Goal: Check status: Check status

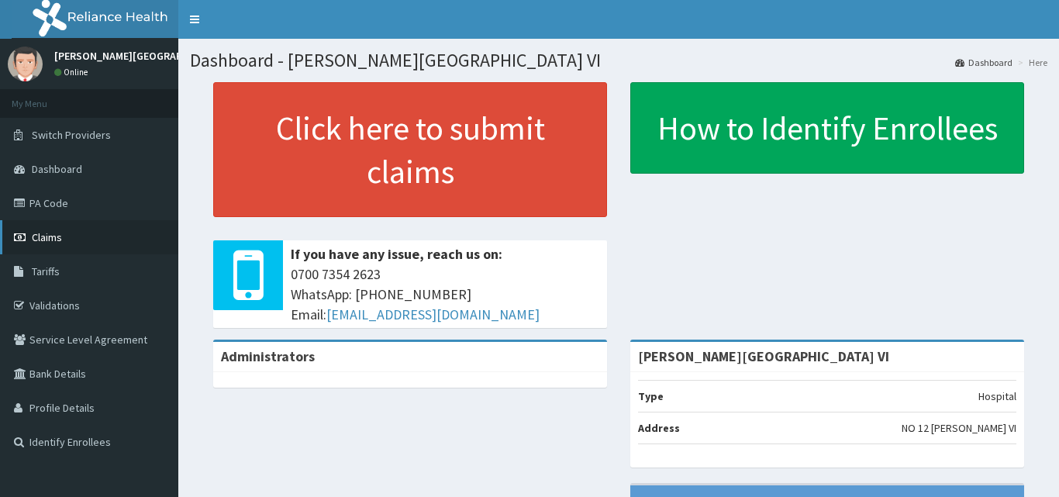
click at [41, 237] on span "Claims" at bounding box center [47, 237] width 30 height 14
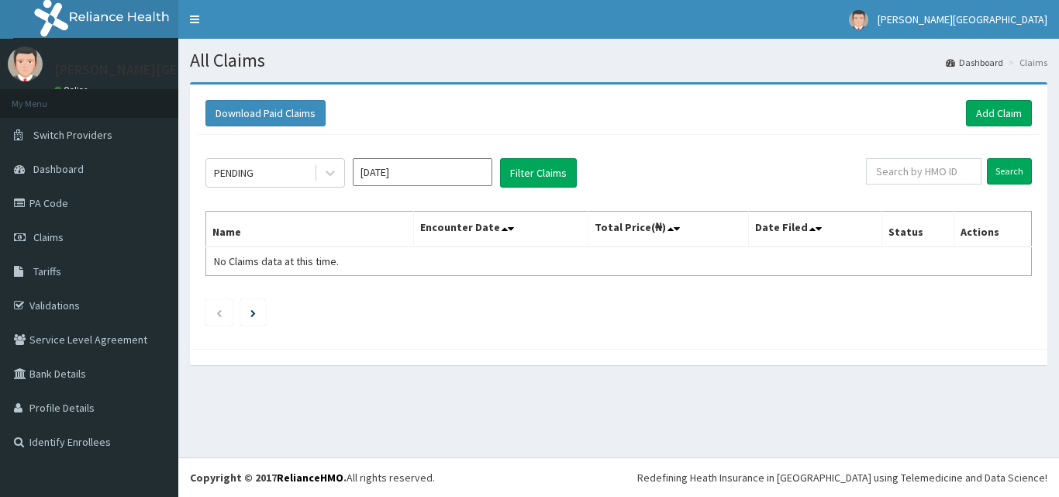
click at [422, 179] on input "[DATE]" at bounding box center [423, 172] width 140 height 28
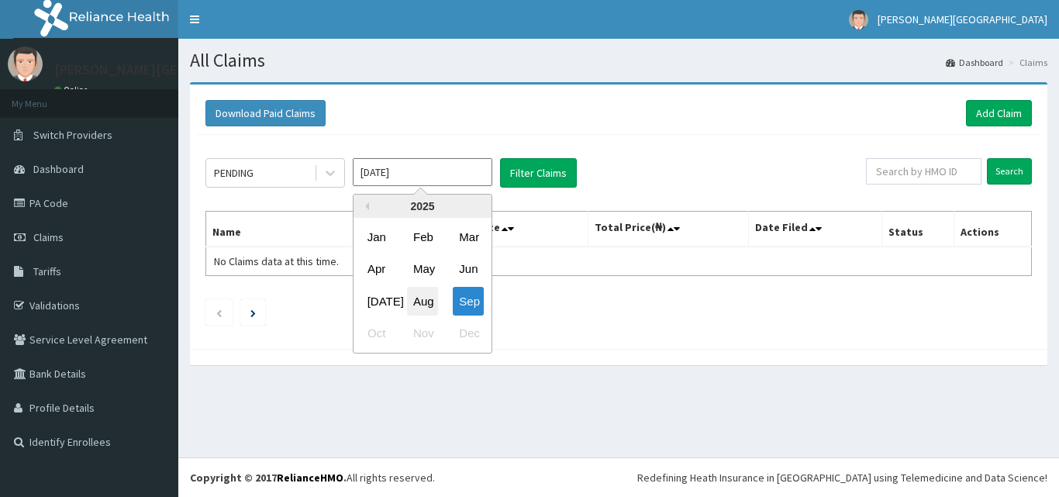
click at [427, 303] on div "Aug" at bounding box center [422, 301] width 31 height 29
type input "[DATE]"
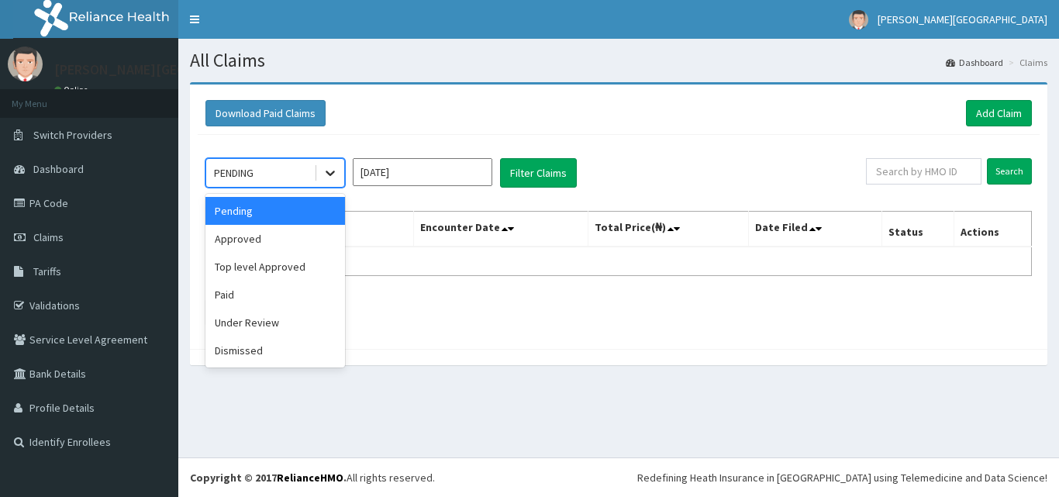
click at [319, 181] on div at bounding box center [330, 173] width 28 height 28
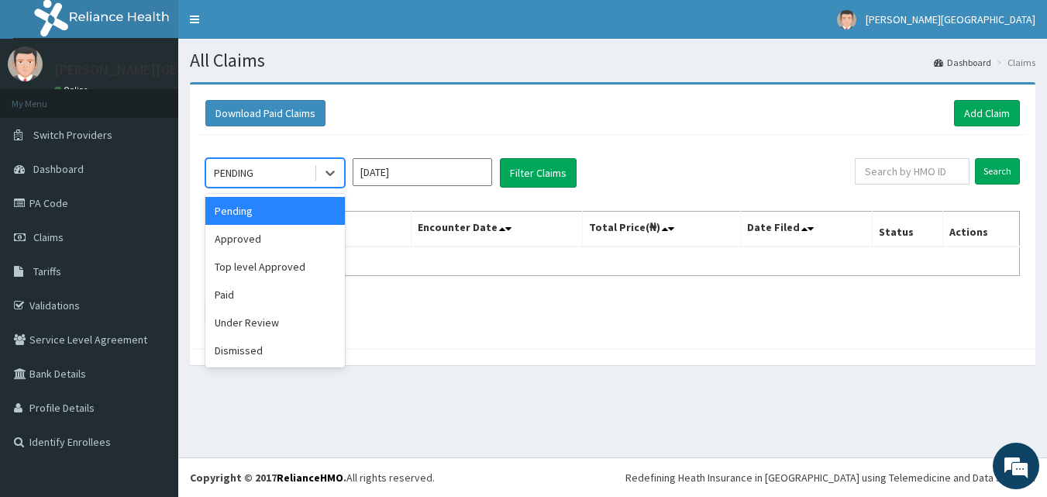
click at [384, 202] on div "option Pending focused, 1 of 6. 6 results available. Use Up and Down to choose …" at bounding box center [613, 238] width 830 height 206
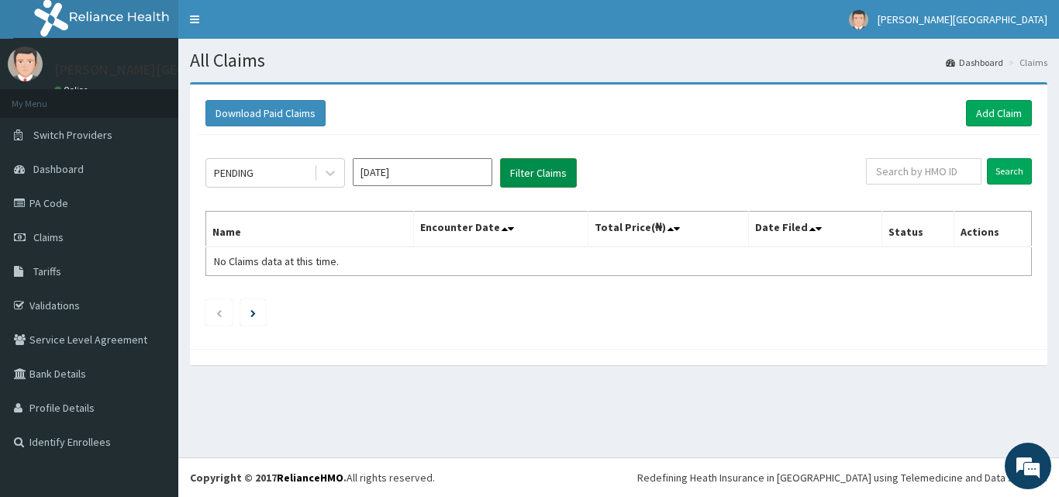
click at [527, 176] on button "Filter Claims" at bounding box center [538, 172] width 77 height 29
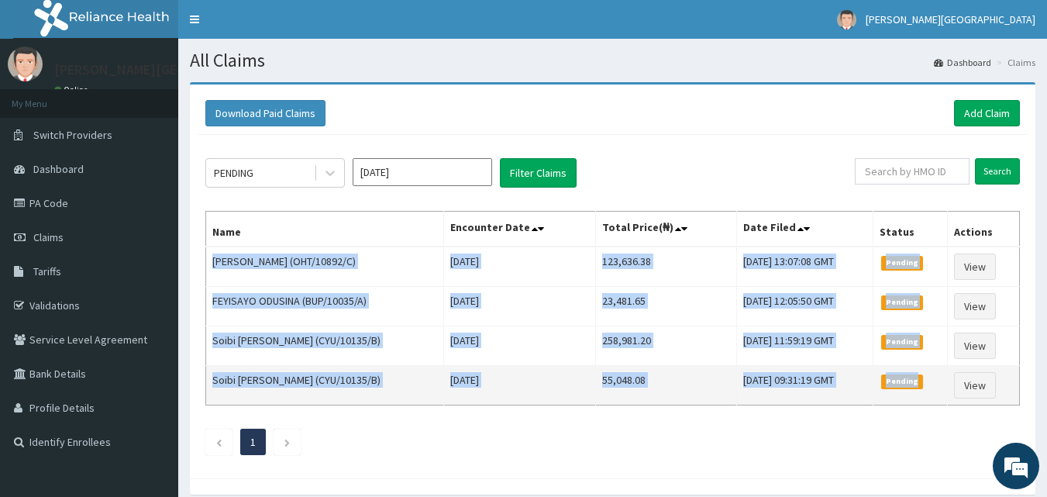
drag, startPoint x: 213, startPoint y: 260, endPoint x: 935, endPoint y: 377, distance: 731.0
click at [935, 377] on tbody "[PERSON_NAME] ([GEOGRAPHIC_DATA]/10892/C) [DATE] 123,636.38 [DATE] 13:07:08 GMT…" at bounding box center [613, 325] width 814 height 159
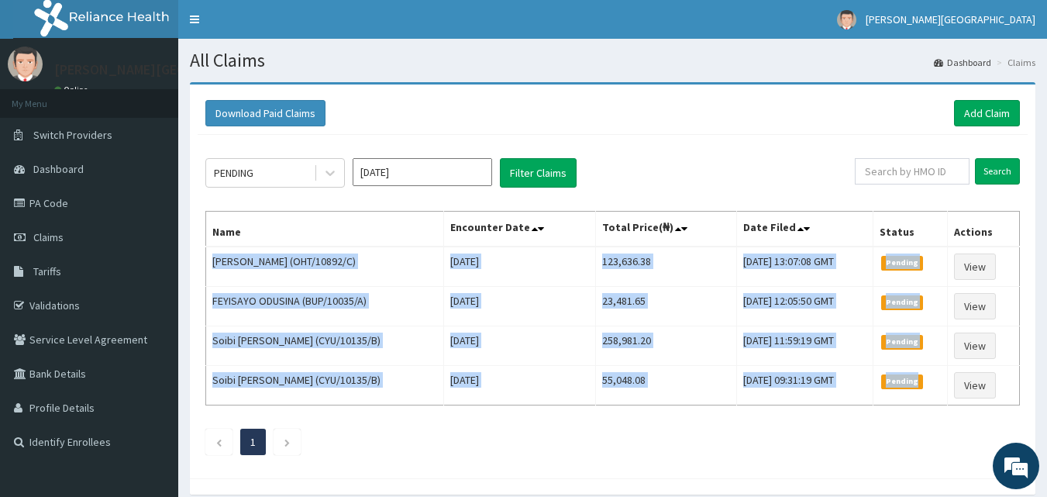
copy tbody "[PERSON_NAME] ([GEOGRAPHIC_DATA]/10892/C) [DATE] 123,636.38 [DATE] 13:07:08 GMT…"
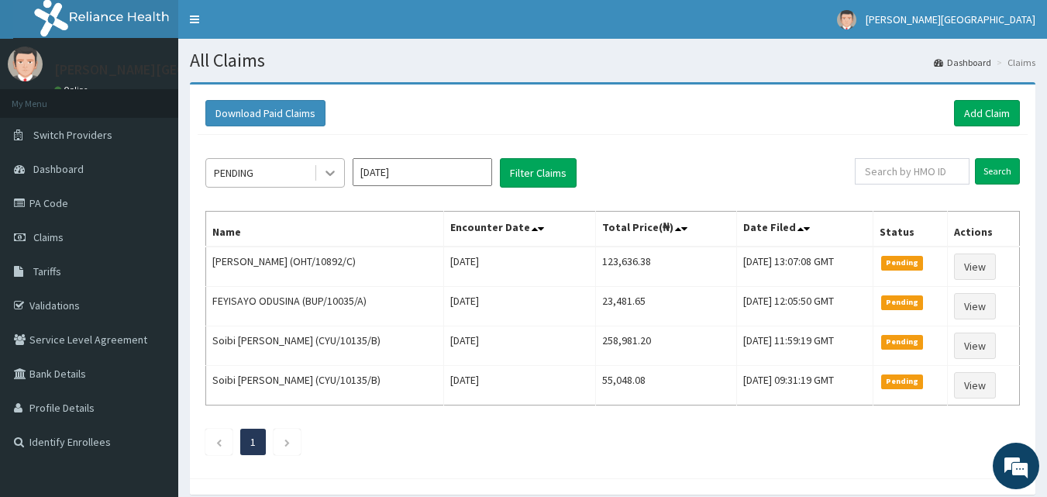
click at [334, 171] on icon at bounding box center [330, 173] width 9 height 5
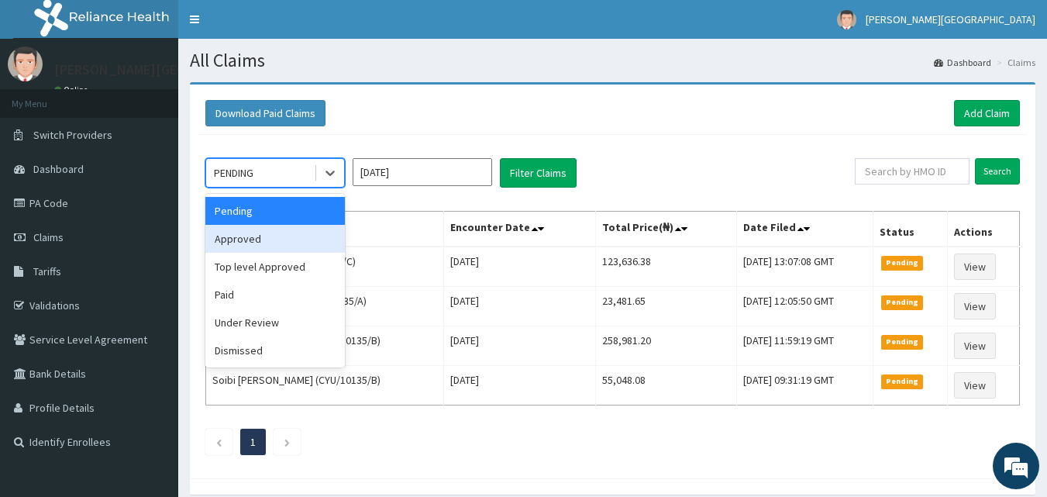
click at [246, 240] on div "Approved" at bounding box center [275, 239] width 140 height 28
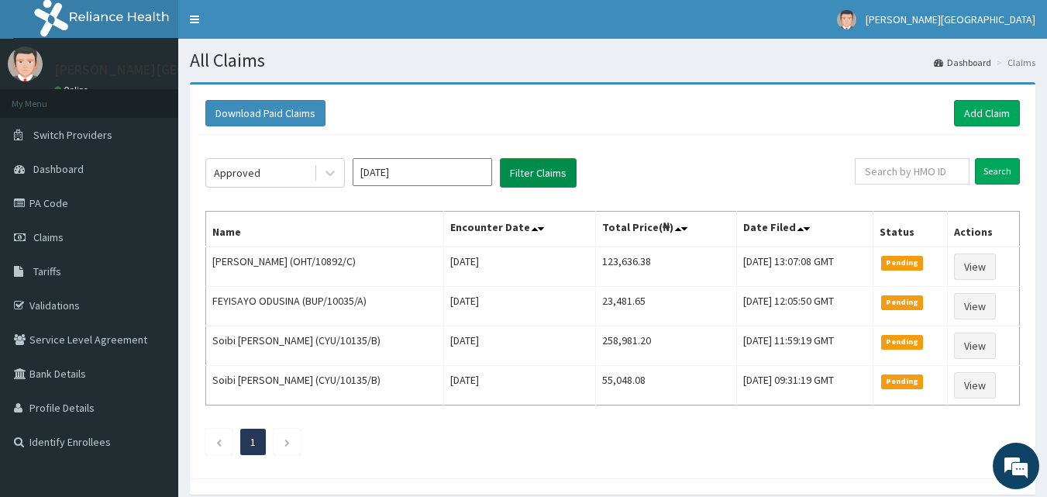
click at [536, 174] on button "Filter Claims" at bounding box center [538, 172] width 77 height 29
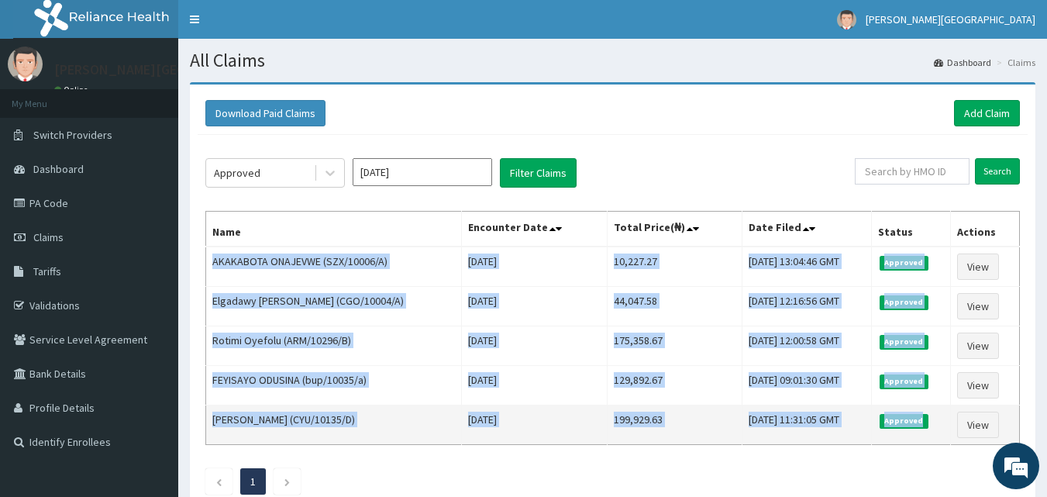
drag, startPoint x: 214, startPoint y: 261, endPoint x: 936, endPoint y: 422, distance: 739.4
click at [936, 422] on tbody "AKAKABOTA ONAJEVWE (SZX/10006/A) [DATE] 10,227.27 [DATE] 13:04:46 GMT Approved …" at bounding box center [613, 345] width 814 height 198
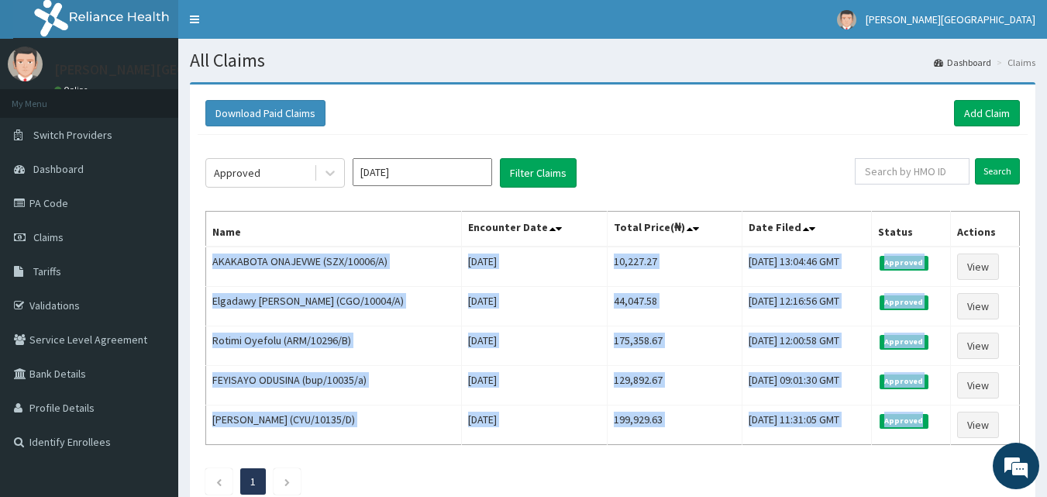
copy tbody "AKAKABOTA ONAJEVWE (SZX/10006/A) [DATE] 10,227.27 [DATE] 13:04:46 GMT Approved …"
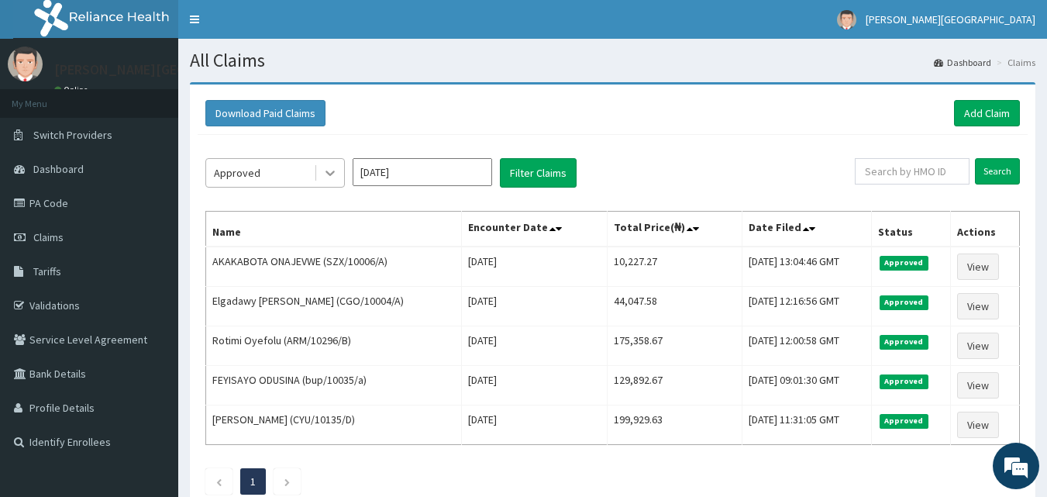
click at [326, 172] on icon at bounding box center [330, 173] width 16 height 16
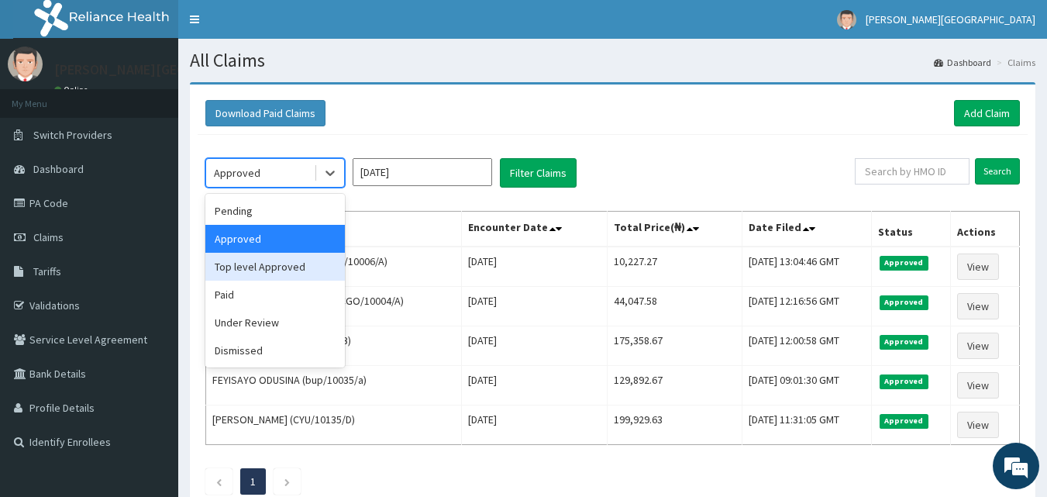
click at [265, 262] on div "Top level Approved" at bounding box center [275, 267] width 140 height 28
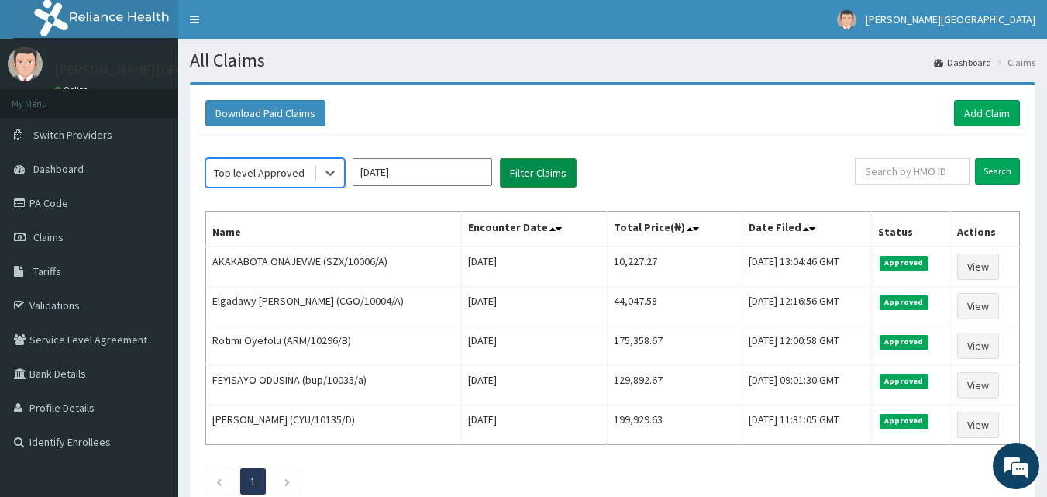
click at [538, 171] on button "Filter Claims" at bounding box center [538, 172] width 77 height 29
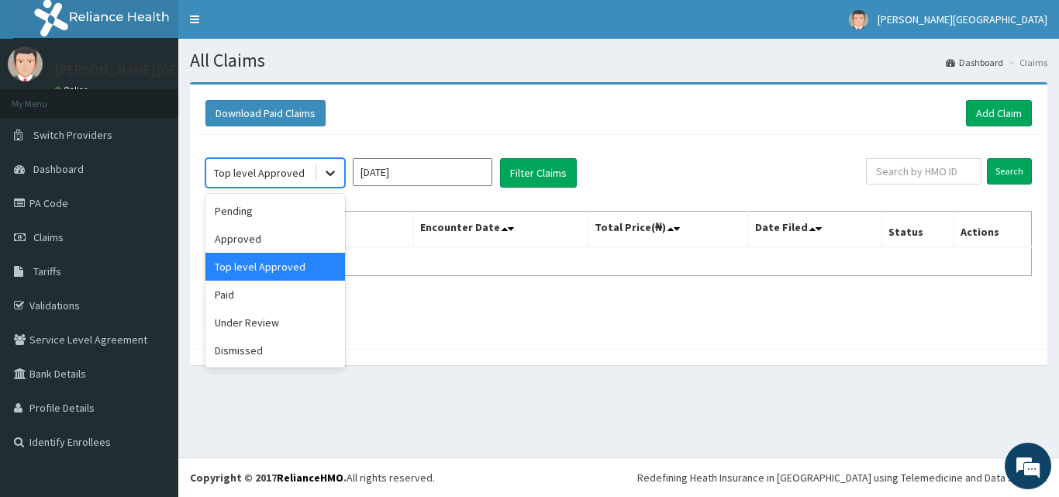
click at [324, 173] on icon at bounding box center [330, 173] width 16 height 16
click at [253, 357] on div "Dismissed" at bounding box center [275, 350] width 140 height 28
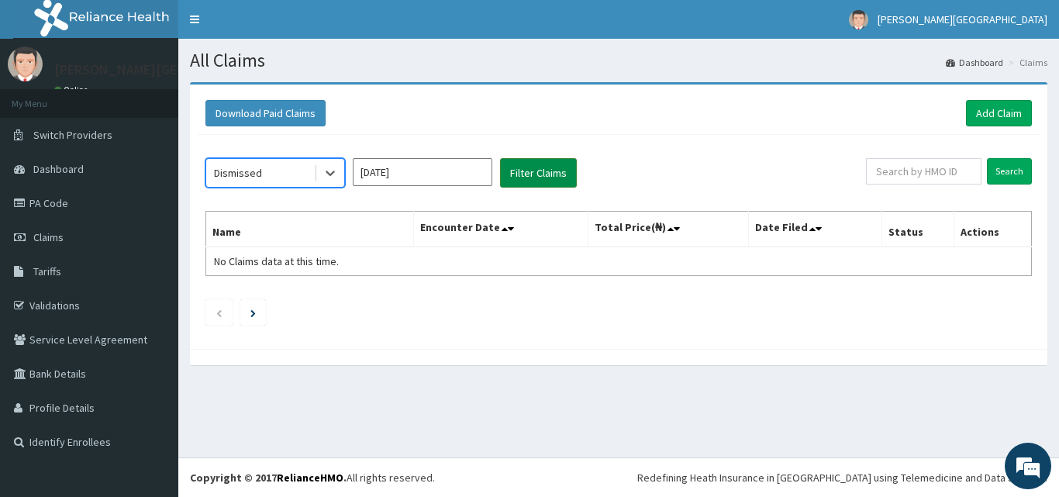
click at [545, 180] on button "Filter Claims" at bounding box center [538, 172] width 77 height 29
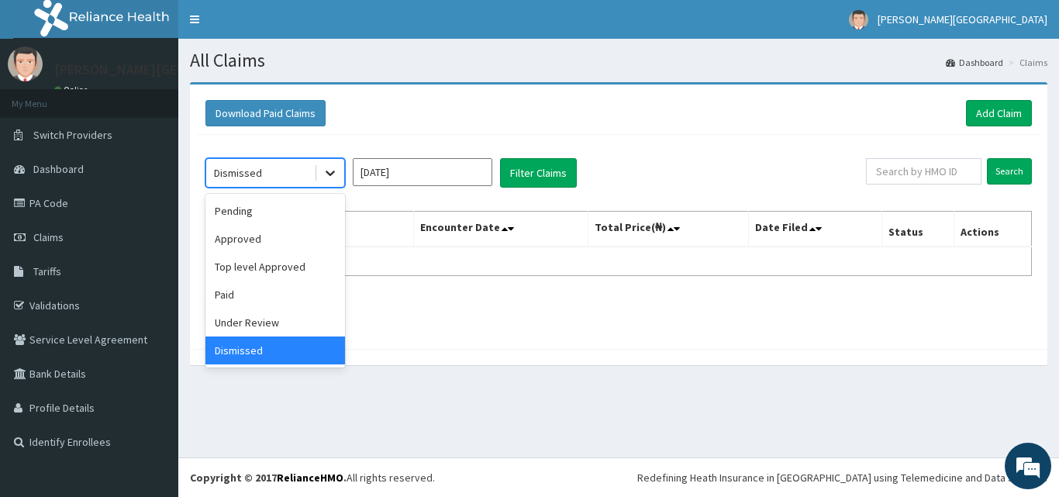
click at [331, 173] on icon at bounding box center [330, 173] width 16 height 16
click at [264, 324] on div "Under Review" at bounding box center [275, 323] width 140 height 28
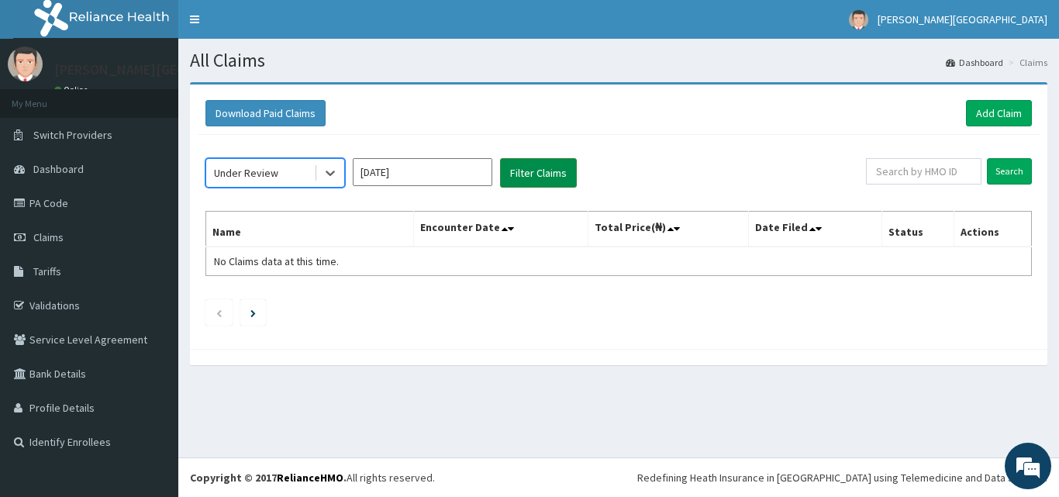
click at [544, 170] on button "Filter Claims" at bounding box center [538, 172] width 77 height 29
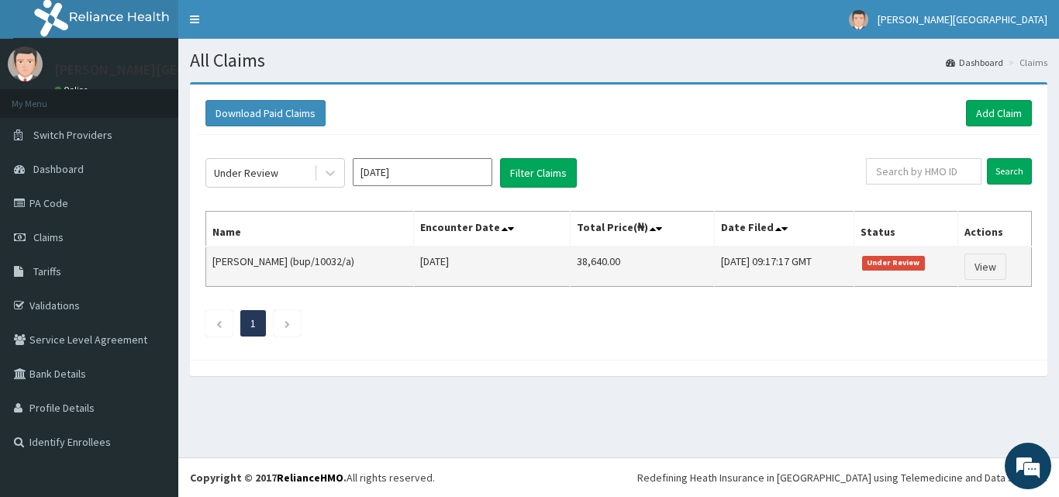
click at [210, 260] on td "[PERSON_NAME] (bup/10032/a)" at bounding box center [310, 266] width 208 height 40
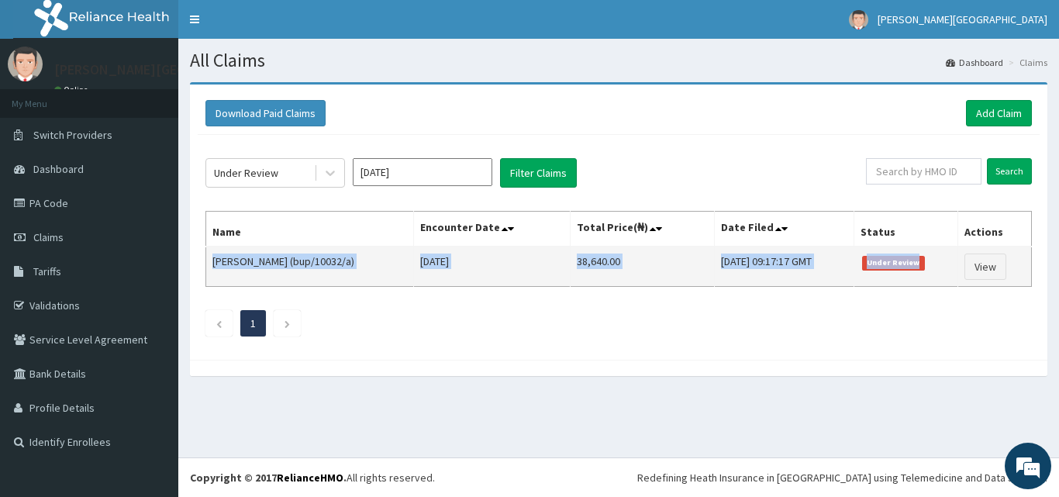
drag, startPoint x: 212, startPoint y: 260, endPoint x: 951, endPoint y: 262, distance: 738.7
click at [953, 262] on tr "[PERSON_NAME] (bup/10032/a) [DATE] 38,640.00 [DATE] 09:17:17 GMT Under Review V…" at bounding box center [619, 266] width 826 height 40
copy tr "[PERSON_NAME] (bup/10032/a) [DATE] 38,640.00 [DATE] 09:17:17 GMT Under Review"
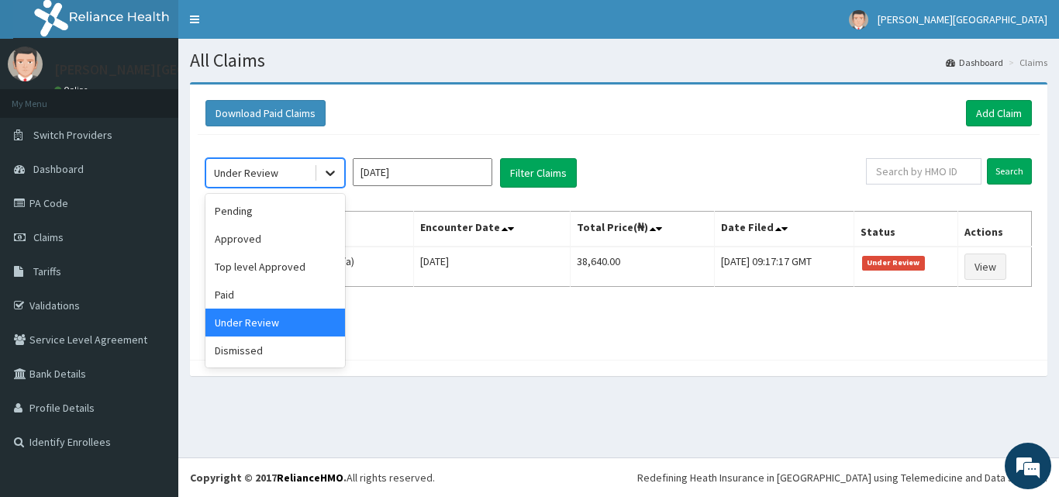
click at [323, 175] on icon at bounding box center [330, 173] width 16 height 16
click at [243, 297] on div "Paid" at bounding box center [275, 295] width 140 height 28
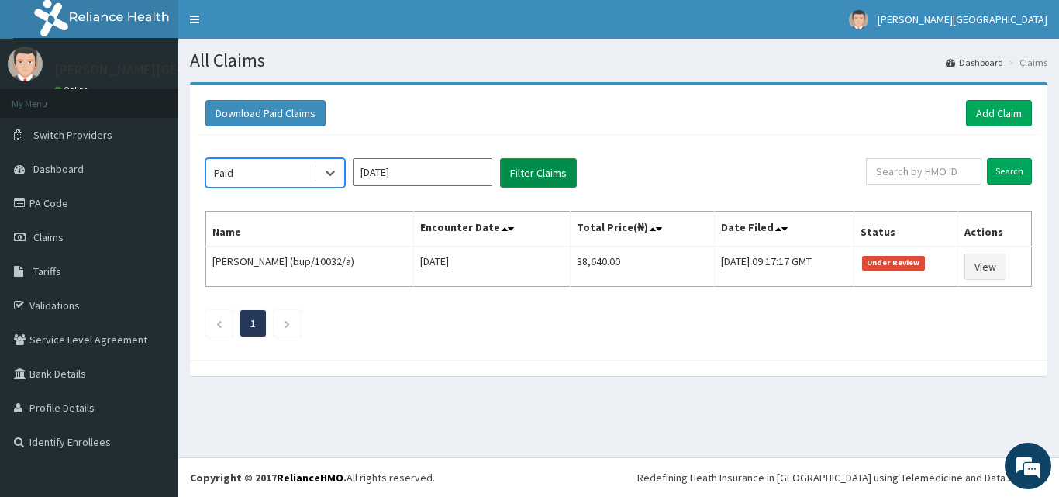
click at [534, 167] on button "Filter Claims" at bounding box center [538, 172] width 77 height 29
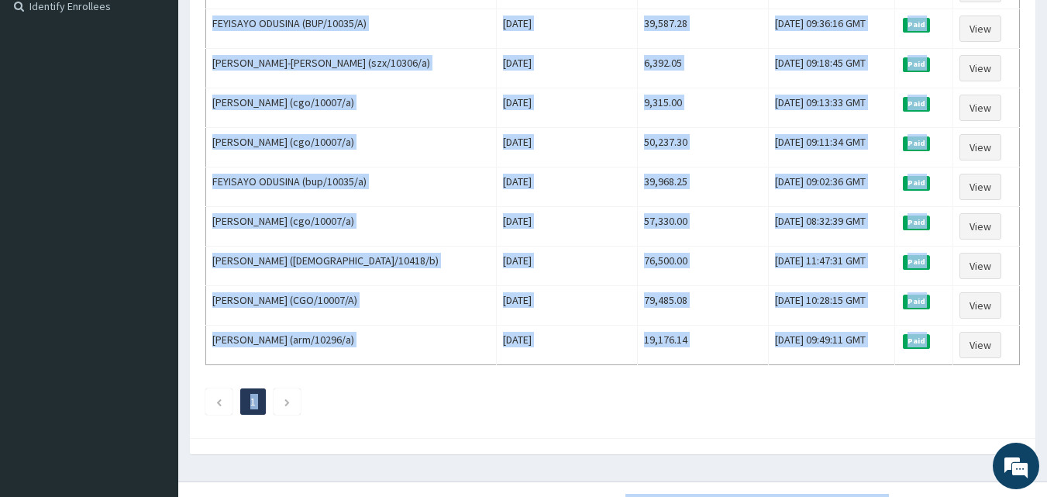
scroll to position [460, 0]
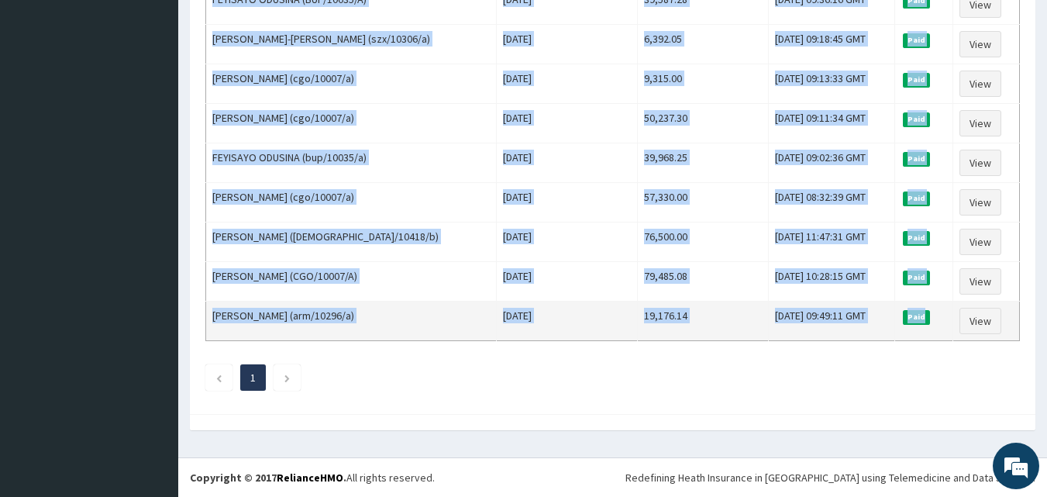
drag, startPoint x: 214, startPoint y: 261, endPoint x: 933, endPoint y: 317, distance: 721.5
click at [933, 317] on tbody "OLORUNTOBI ODUSINA (BUP/10001/A) [DATE] 31,500.00 [DATE] 13:54:01 GMT Paid View…" at bounding box center [613, 64] width 814 height 554
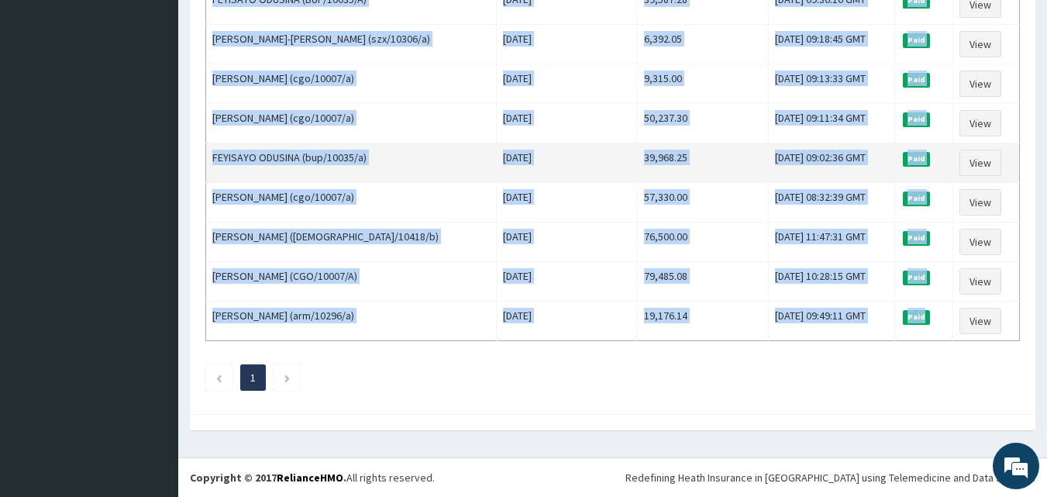
copy tbody "OLORUNTOBI ODUSINA (BUP/10001/A) [DATE] 31,500.00 [DATE] 13:54:01 GMT Paid View…"
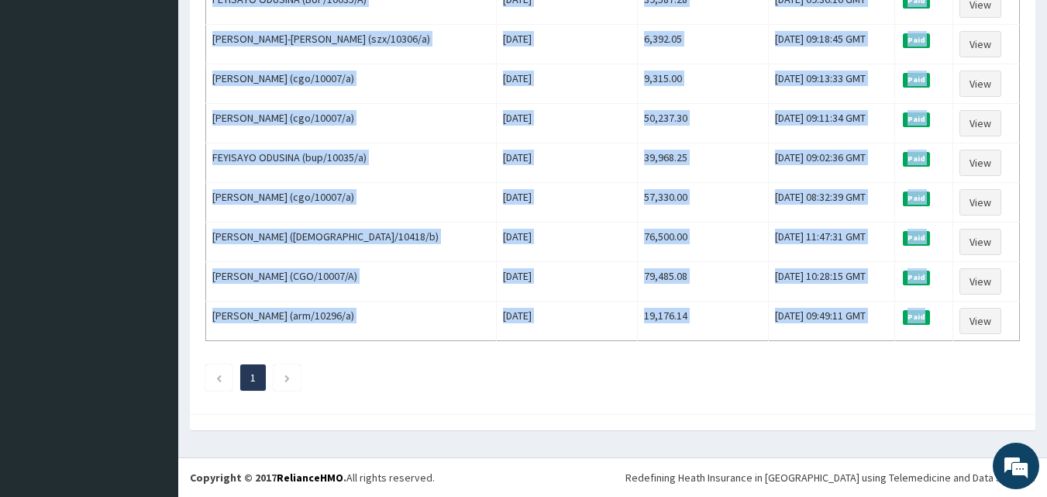
copy tbody "OLORUNTOBI ODUSINA (BUP/10001/A) [DATE] 31,500.00 [DATE] 13:54:01 GMT Paid View…"
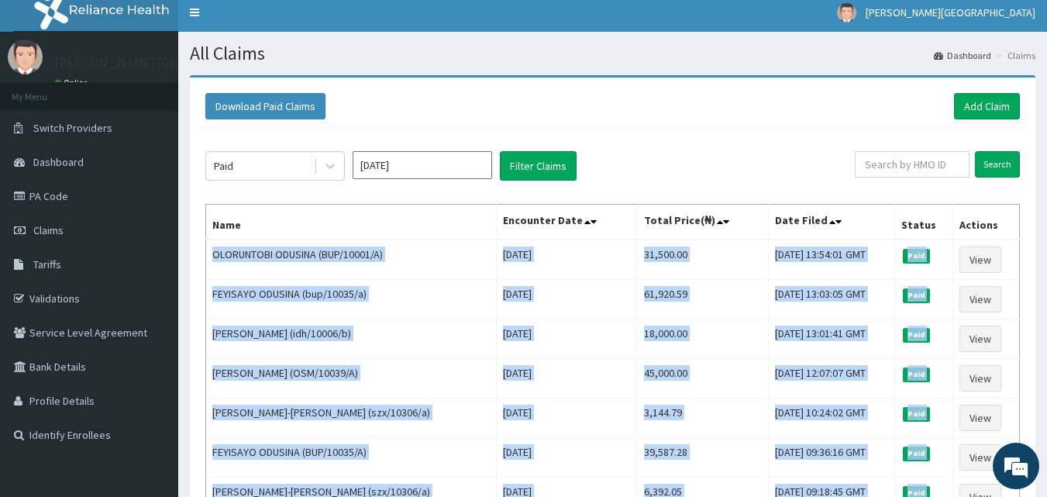
scroll to position [0, 0]
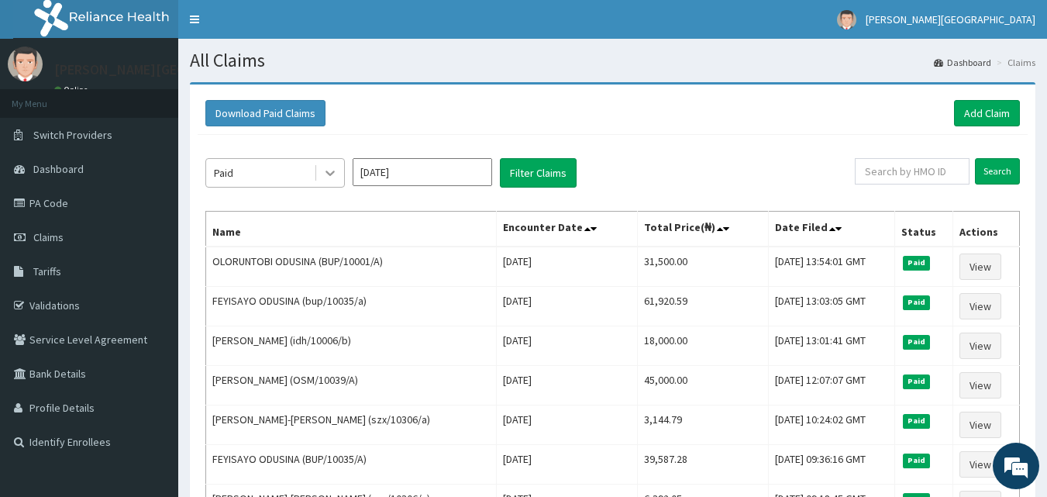
click at [330, 173] on icon at bounding box center [330, 173] width 16 height 16
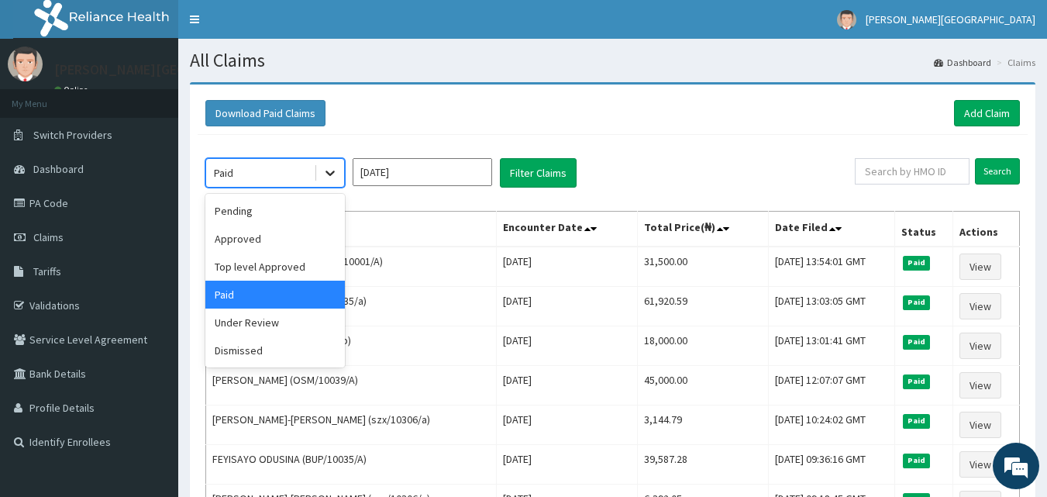
click at [328, 171] on icon at bounding box center [330, 173] width 16 height 16
click at [257, 218] on div "Pending" at bounding box center [275, 211] width 140 height 28
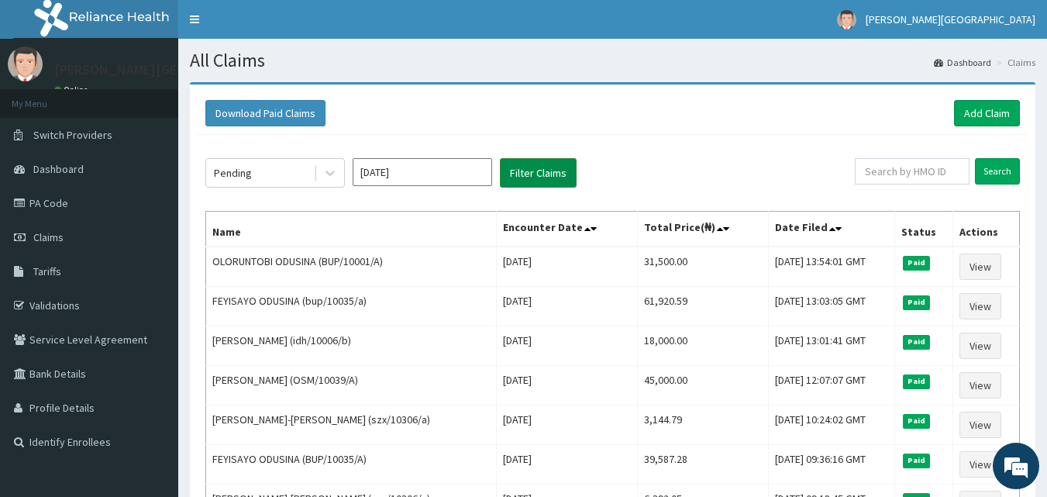
click at [520, 176] on button "Filter Claims" at bounding box center [538, 172] width 77 height 29
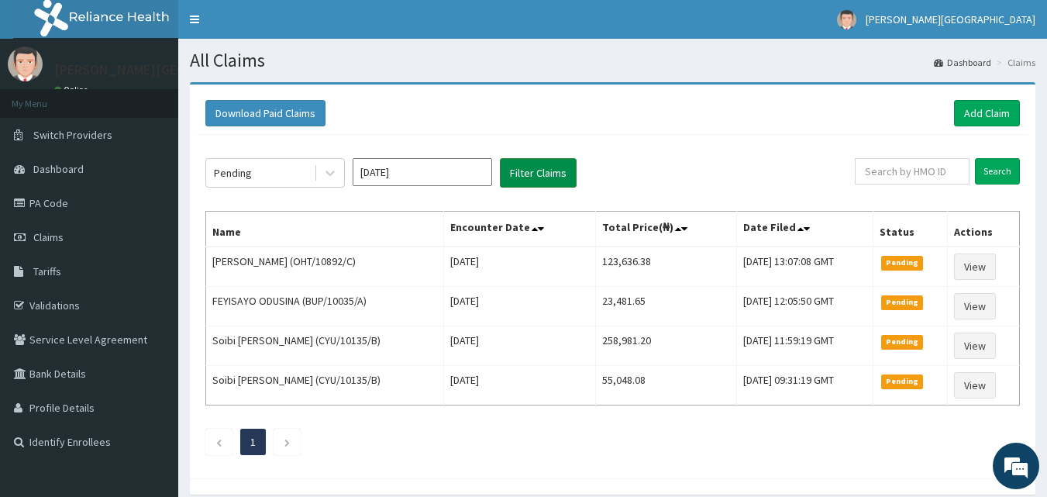
click at [546, 169] on button "Filter Claims" at bounding box center [538, 172] width 77 height 29
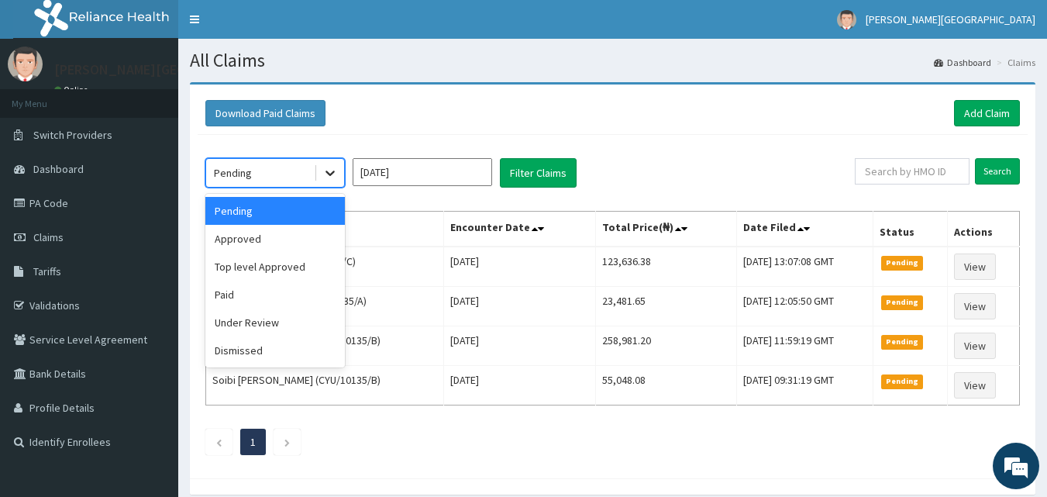
click at [322, 175] on div at bounding box center [330, 173] width 28 height 28
click at [269, 246] on div "Approved" at bounding box center [275, 239] width 140 height 28
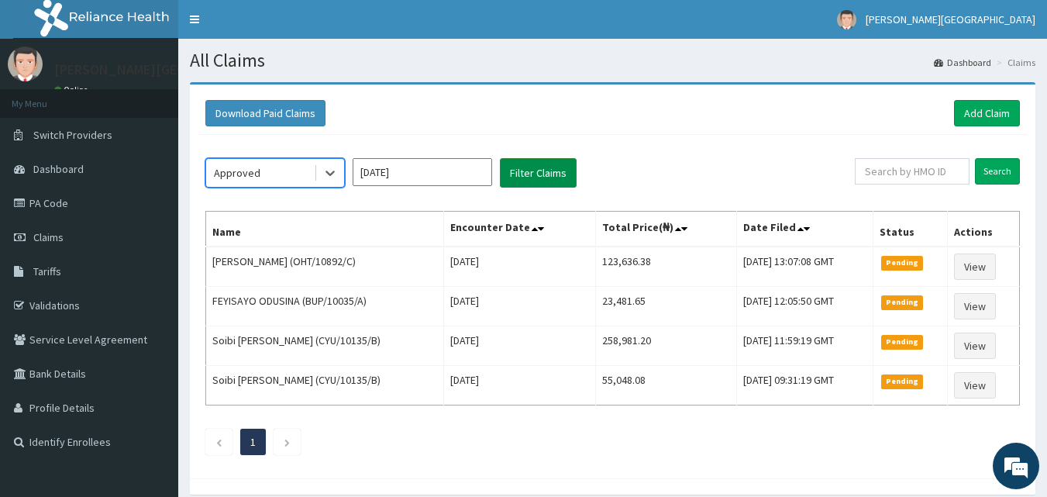
click at [539, 180] on button "Filter Claims" at bounding box center [538, 172] width 77 height 29
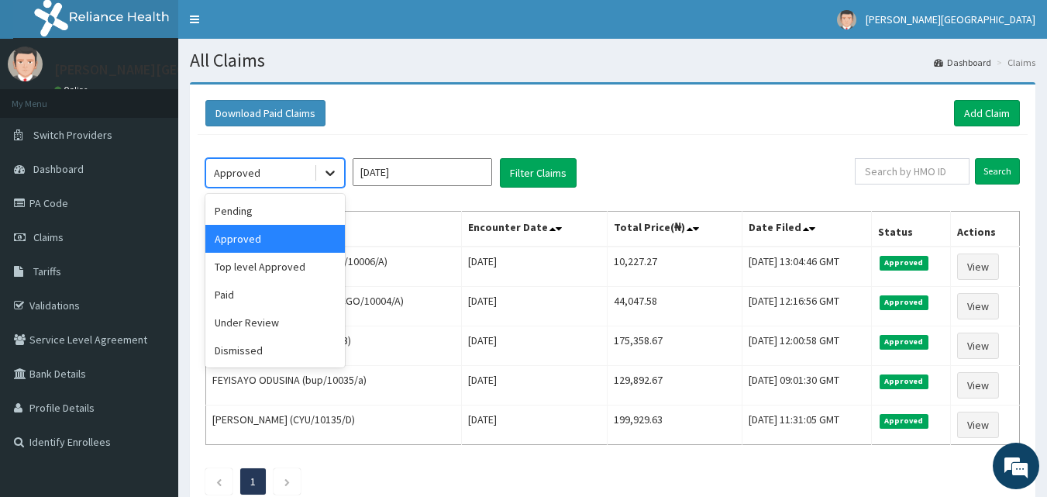
click at [333, 177] on icon at bounding box center [330, 173] width 16 height 16
click at [284, 210] on div "Pending" at bounding box center [275, 211] width 140 height 28
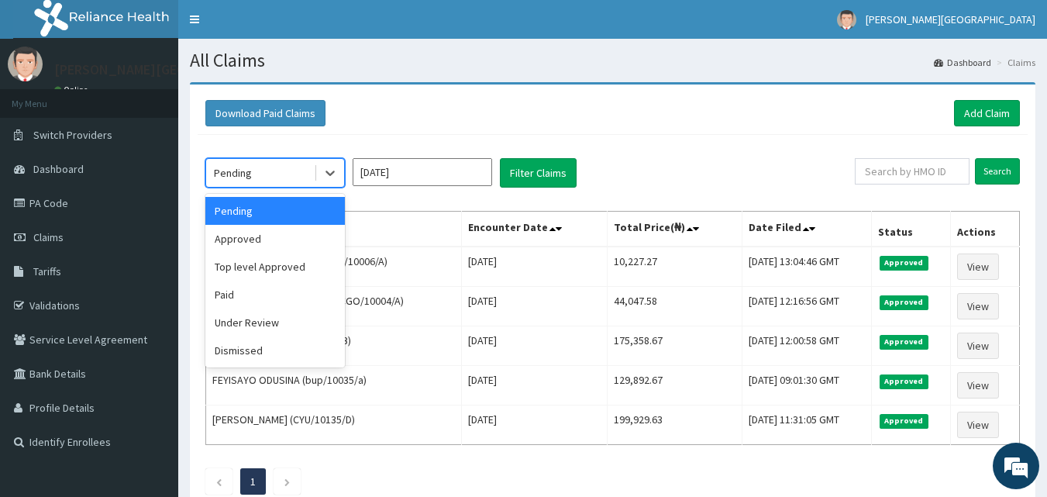
click at [303, 171] on div "Pending" at bounding box center [260, 172] width 108 height 25
click at [258, 331] on div "Under Review" at bounding box center [275, 323] width 140 height 28
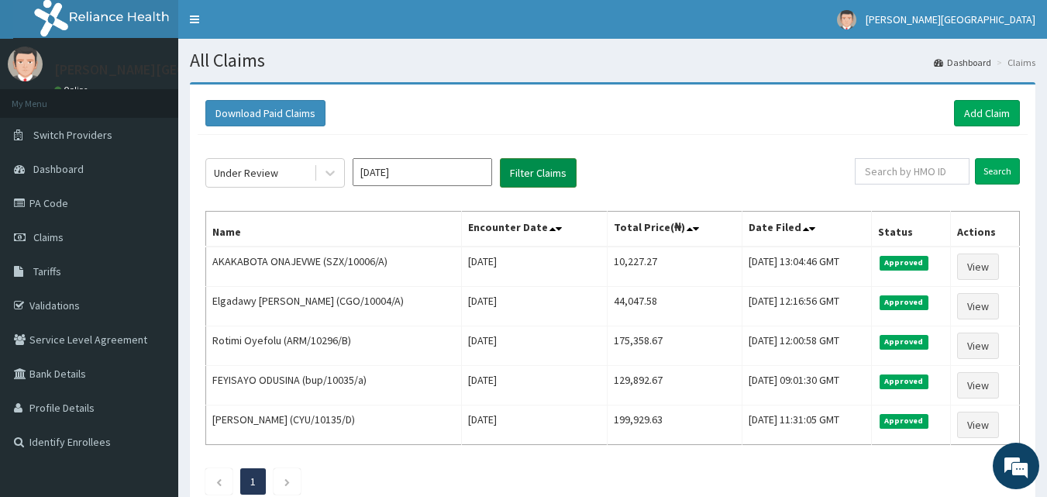
click at [559, 175] on button "Filter Claims" at bounding box center [538, 172] width 77 height 29
